Goal: Task Accomplishment & Management: Manage account settings

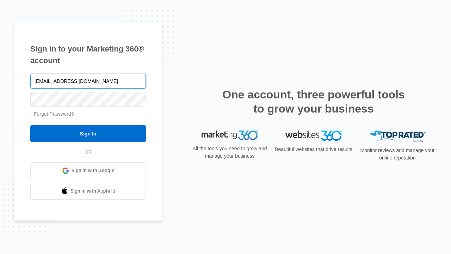
type input "[EMAIL_ADDRESS][DOMAIN_NAME]"
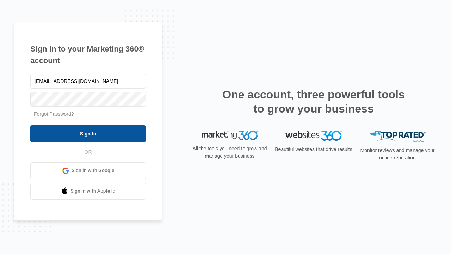
click at [88, 133] on input "Sign In" at bounding box center [88, 133] width 116 height 17
